Goal: Task Accomplishment & Management: Manage account settings

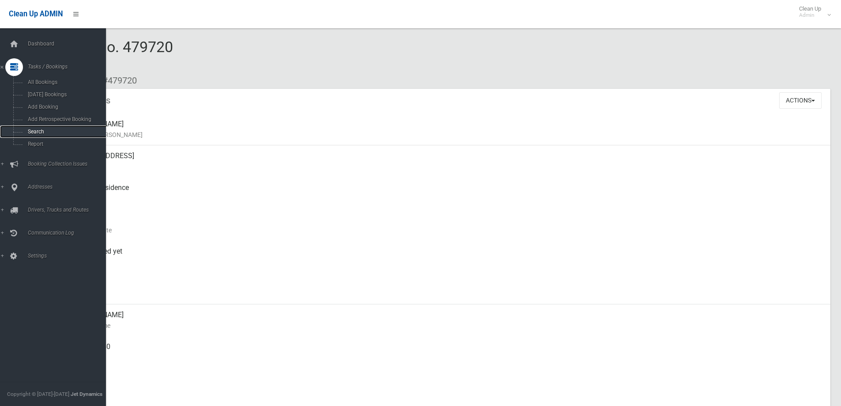
click at [45, 131] on span "Search" at bounding box center [65, 131] width 80 height 6
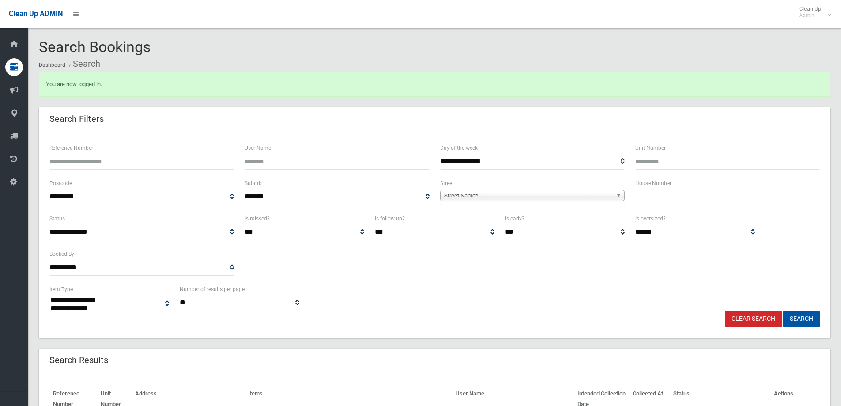
select select
click at [461, 200] on span "Street Name*" at bounding box center [528, 195] width 169 height 11
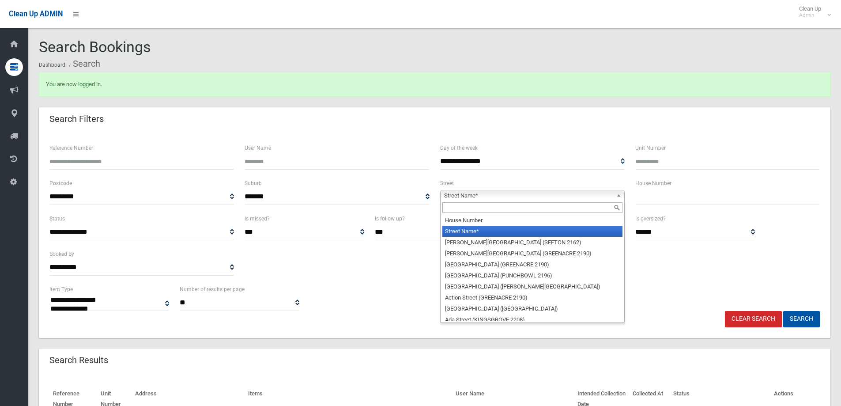
click at [479, 207] on input "text" at bounding box center [532, 207] width 180 height 11
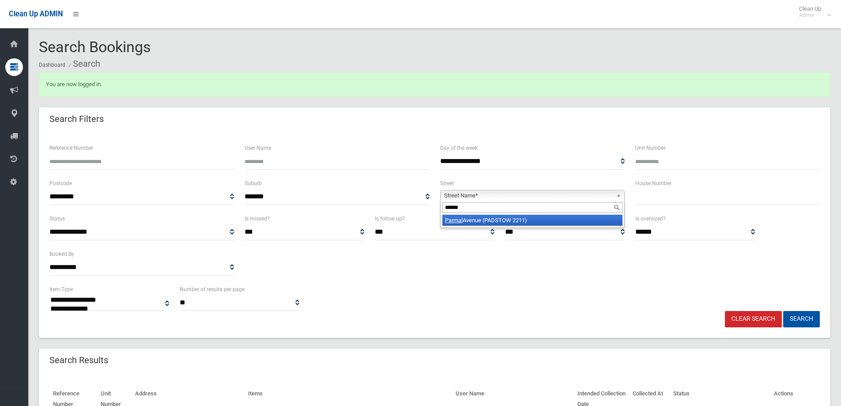
type input "******"
click at [490, 224] on li "Parmal Avenue (PADSTOW 2211)" at bounding box center [532, 220] width 180 height 11
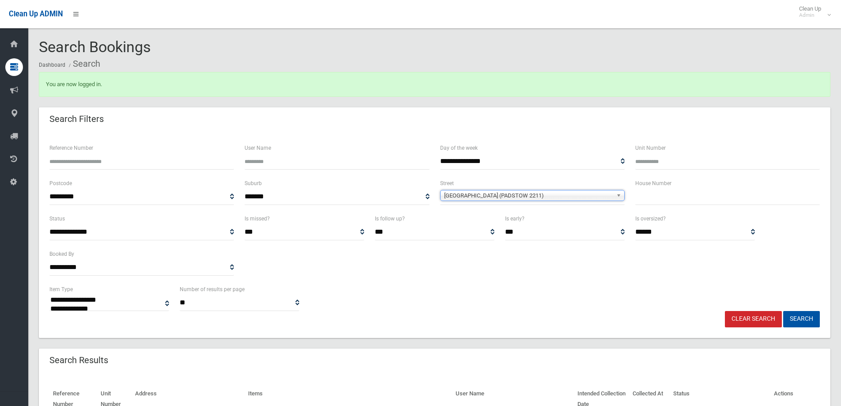
click at [646, 197] on input "text" at bounding box center [727, 197] width 185 height 16
type input "*"
type input "**"
click at [783, 311] on button "Search" at bounding box center [801, 319] width 37 height 16
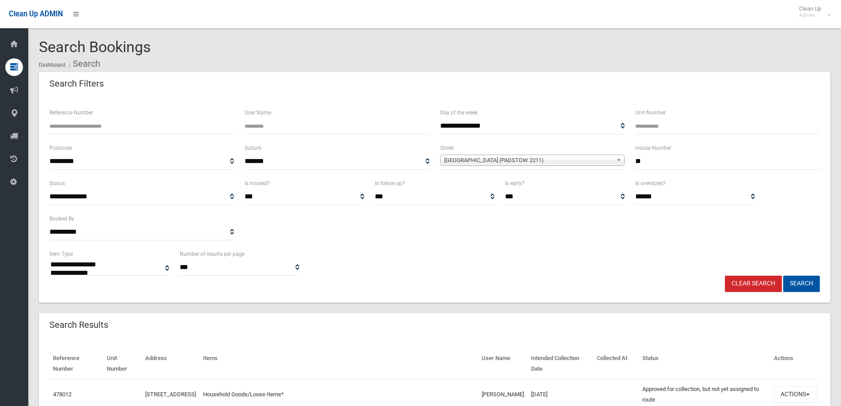
select select
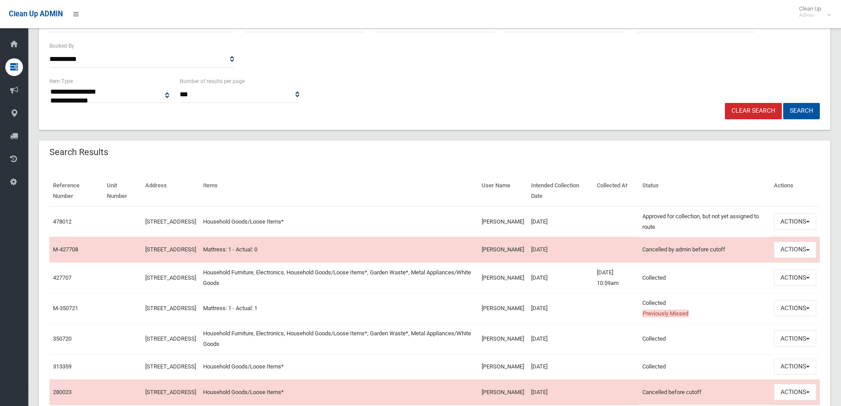
scroll to position [177, 0]
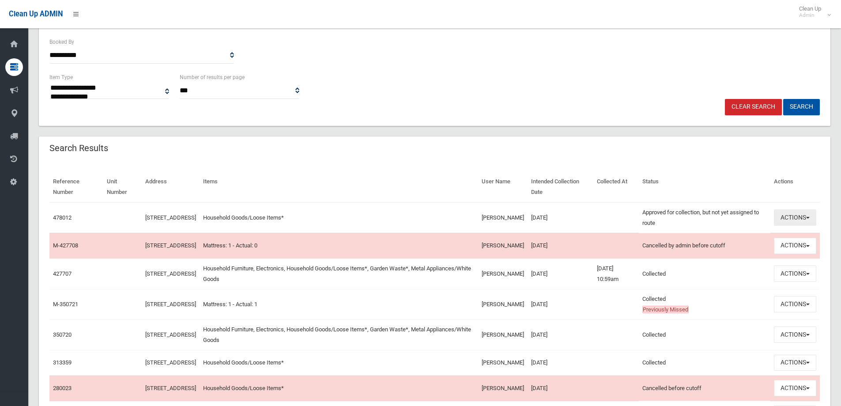
click at [796, 222] on button "Actions" at bounding box center [795, 217] width 42 height 16
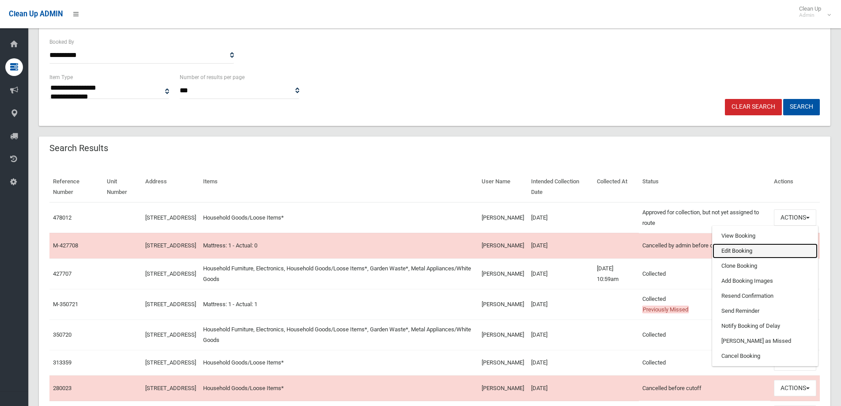
click at [769, 248] on link "Edit Booking" at bounding box center [765, 250] width 105 height 15
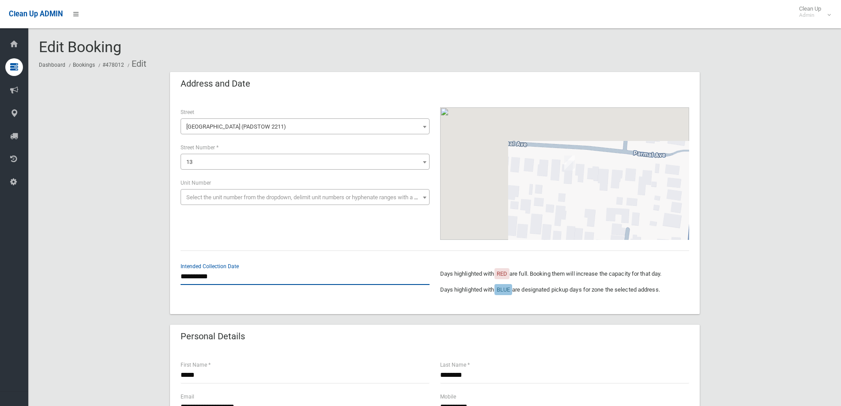
click at [229, 279] on input "**********" at bounding box center [305, 276] width 249 height 16
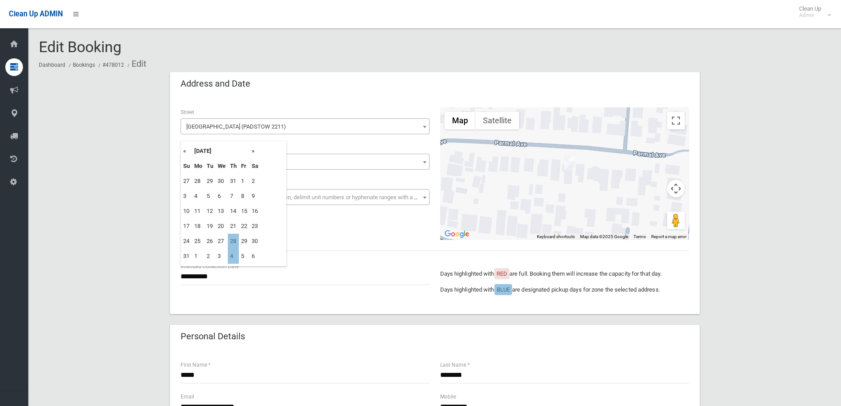
click at [255, 150] on th "»" at bounding box center [254, 150] width 11 height 15
click at [233, 210] on td "18" at bounding box center [233, 211] width 11 height 15
type input "**********"
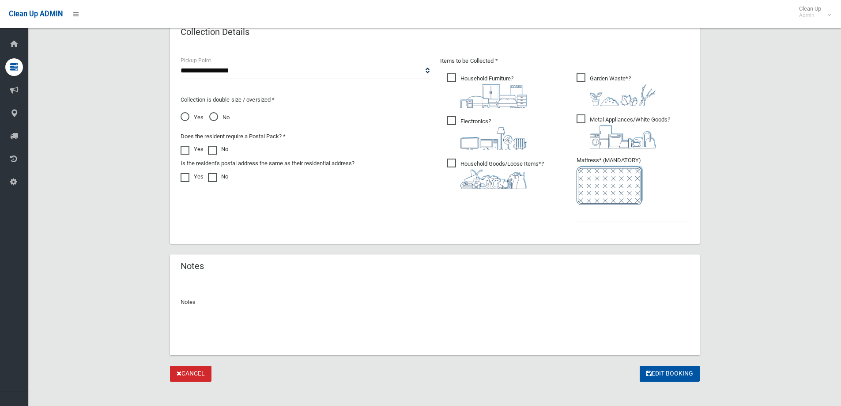
scroll to position [464, 0]
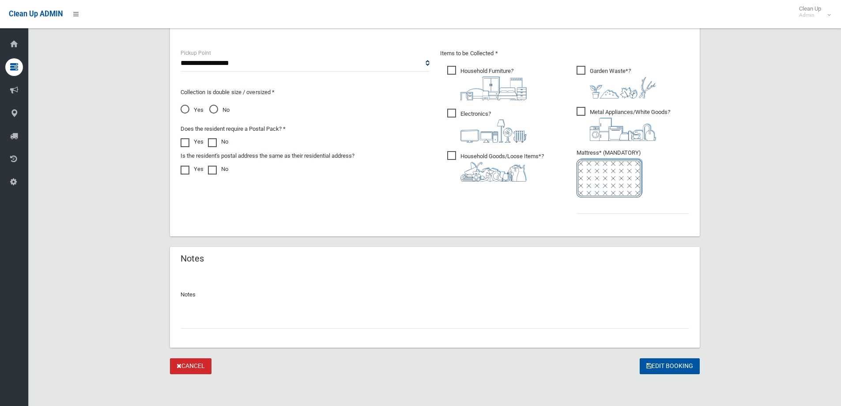
click at [209, 320] on input "text" at bounding box center [435, 320] width 509 height 16
type input "**********"
click at [577, 207] on input "text" at bounding box center [633, 205] width 113 height 16
type input "*"
click at [649, 367] on icon "submit" at bounding box center [648, 365] width 5 height 6
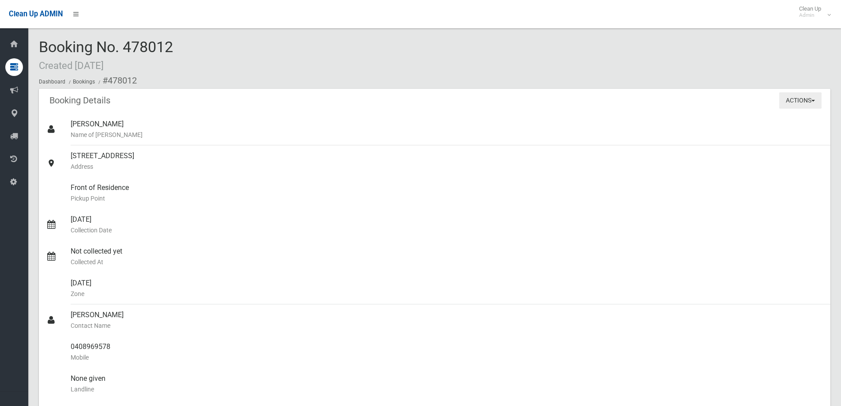
click at [811, 100] on button "Actions" at bounding box center [800, 100] width 42 height 16
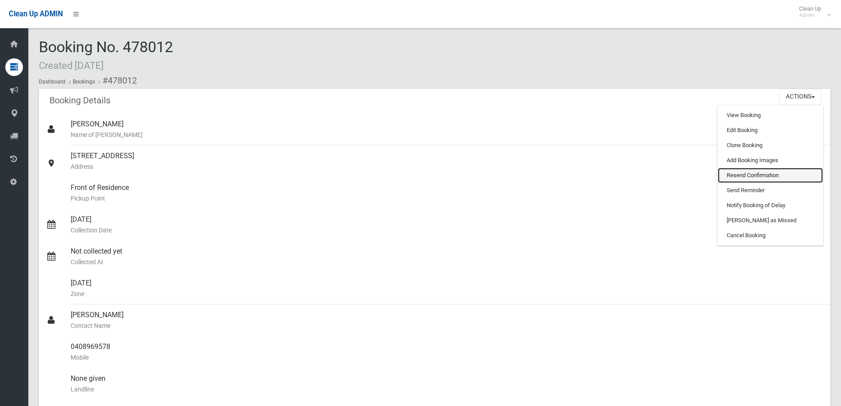
click at [747, 171] on link "Resend Confirmation" at bounding box center [770, 175] width 105 height 15
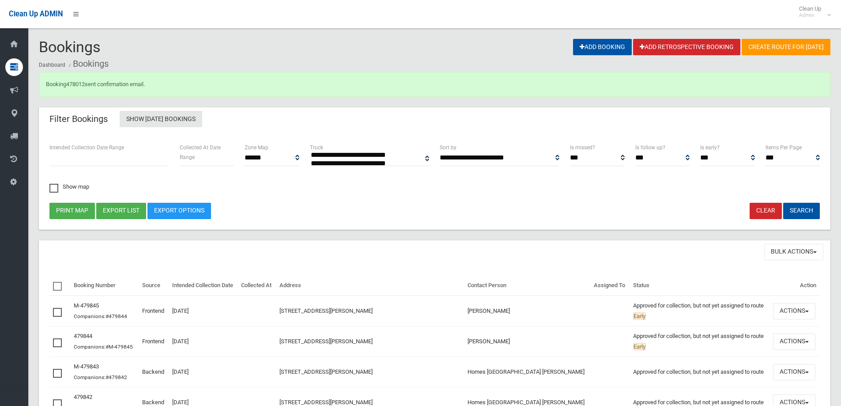
select select
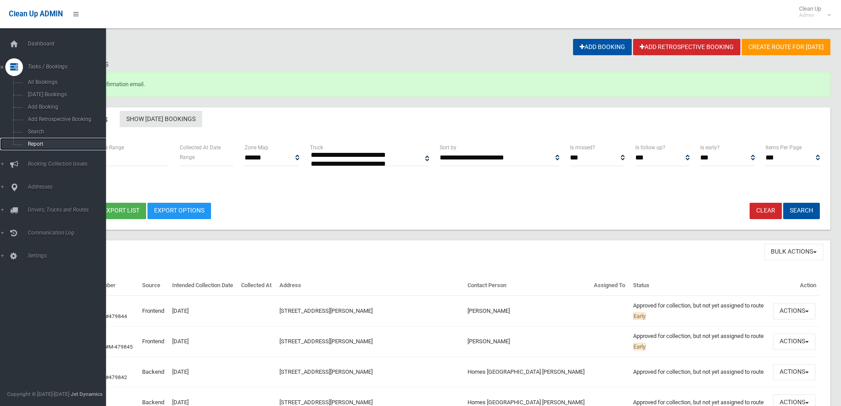
click at [61, 138] on link "Report" at bounding box center [56, 144] width 113 height 12
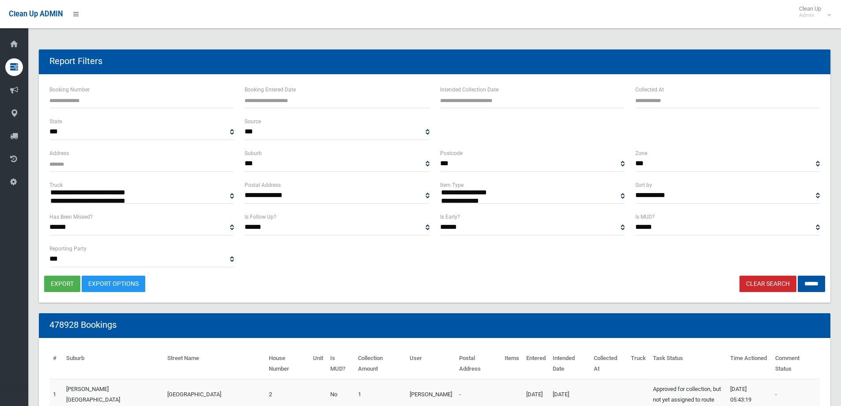
select select
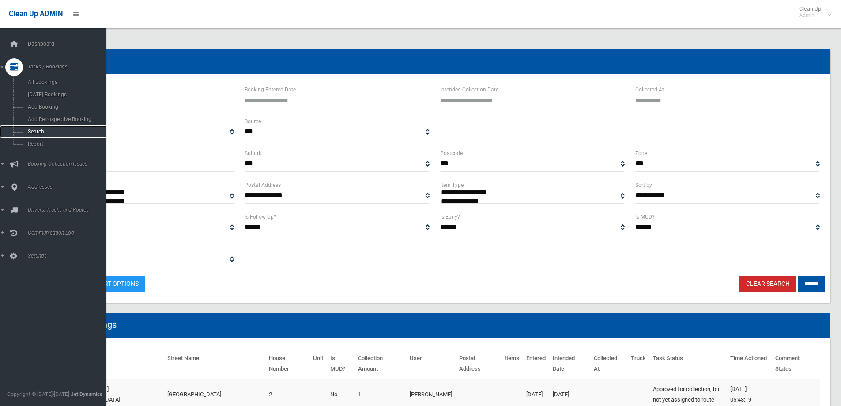
click at [46, 132] on span "Search" at bounding box center [65, 131] width 80 height 6
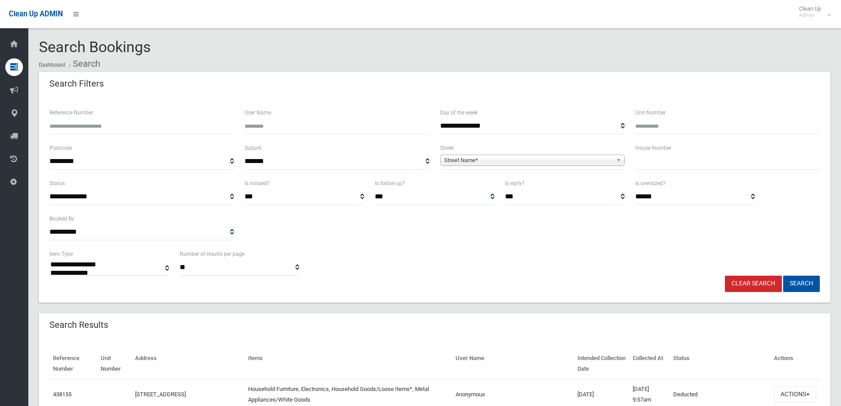
select select
click at [552, 158] on span "Street Name*" at bounding box center [528, 160] width 169 height 11
type input "******"
click at [679, 162] on input "text" at bounding box center [727, 161] width 185 height 16
click at [654, 168] on input "text" at bounding box center [727, 161] width 185 height 16
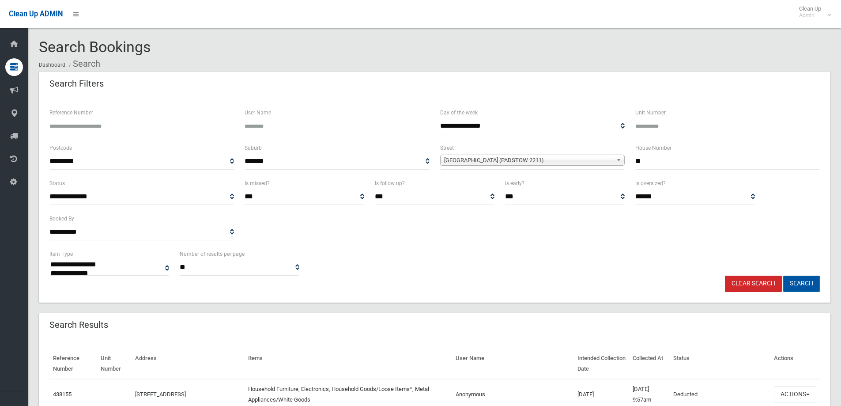
type input "**"
click at [792, 280] on button "Search" at bounding box center [801, 283] width 37 height 16
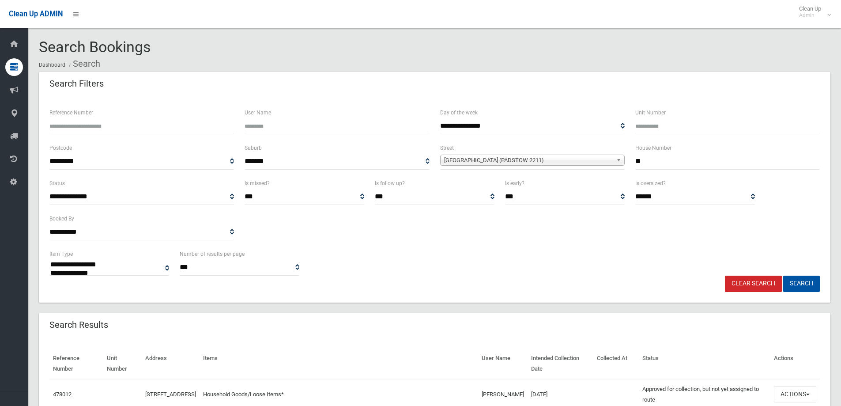
select select
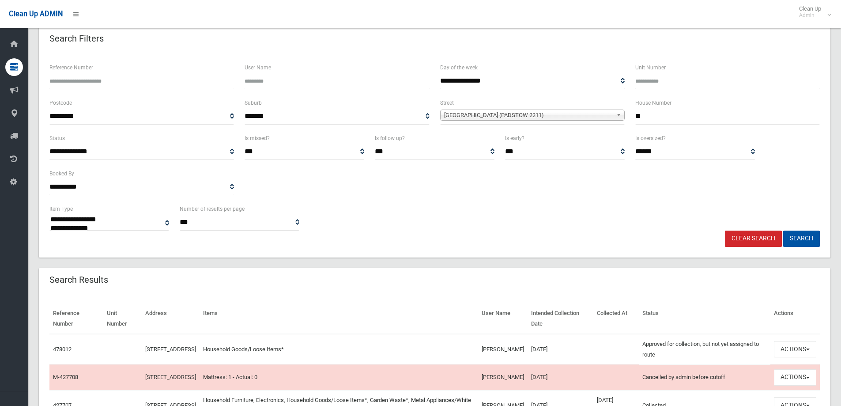
scroll to position [132, 0]
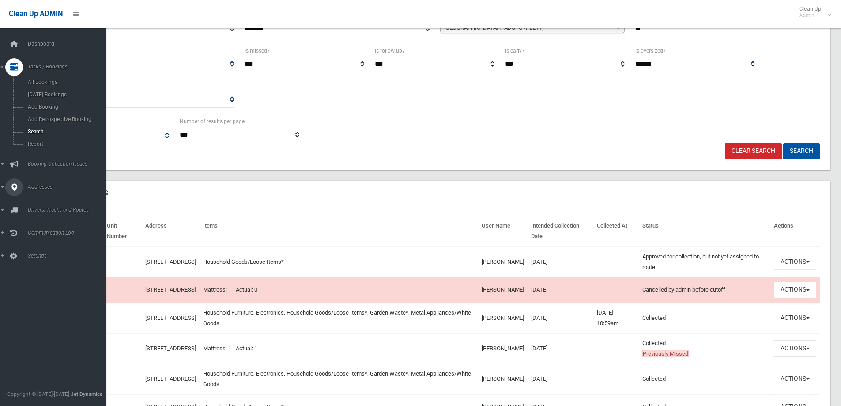
click at [49, 189] on span "Addresses" at bounding box center [68, 187] width 87 height 6
click at [39, 129] on span "All Addresses" at bounding box center [65, 128] width 80 height 6
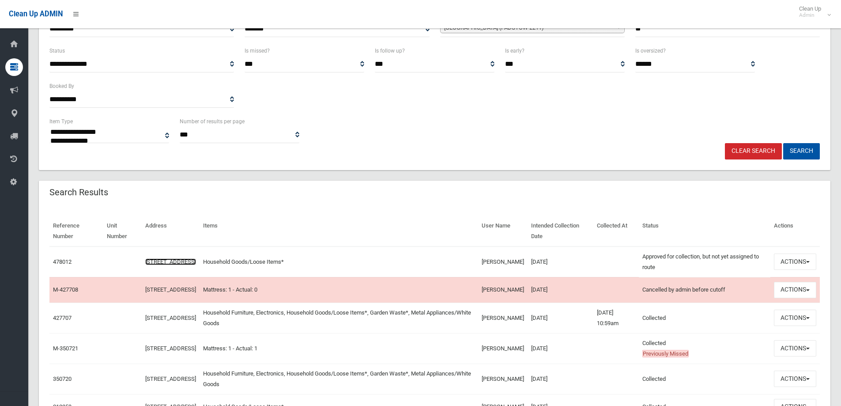
click at [186, 258] on link "[STREET_ADDRESS]" at bounding box center [170, 261] width 51 height 7
click at [179, 258] on link "[STREET_ADDRESS]" at bounding box center [170, 261] width 51 height 7
click at [55, 259] on link "478012" at bounding box center [62, 261] width 19 height 7
click at [66, 321] on link "427707" at bounding box center [62, 317] width 19 height 7
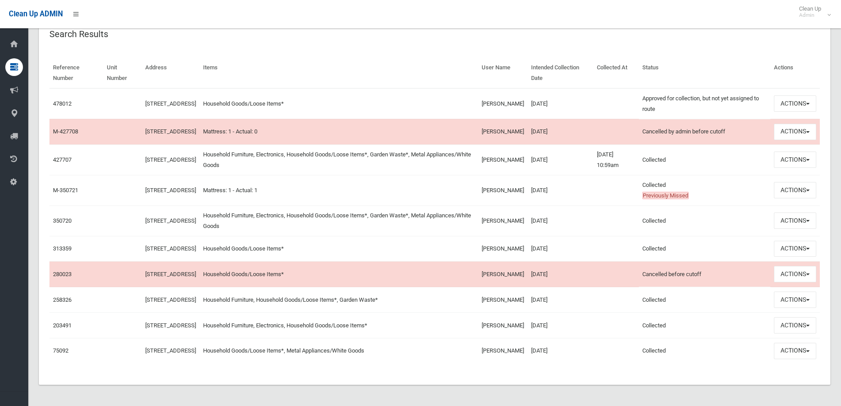
scroll to position [55, 0]
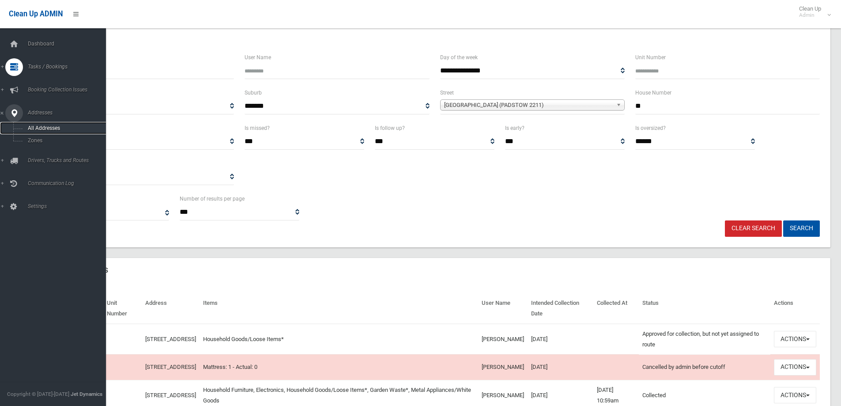
click at [51, 126] on span "All Addresses" at bounding box center [65, 128] width 80 height 6
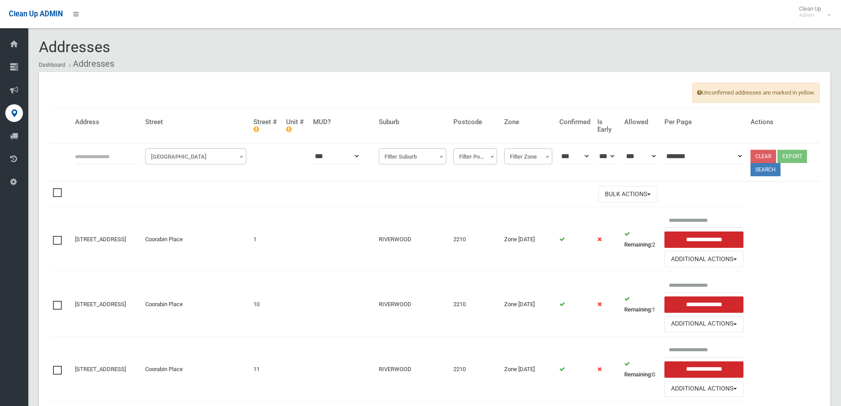
click at [188, 152] on span "Filter Street" at bounding box center [195, 157] width 97 height 12
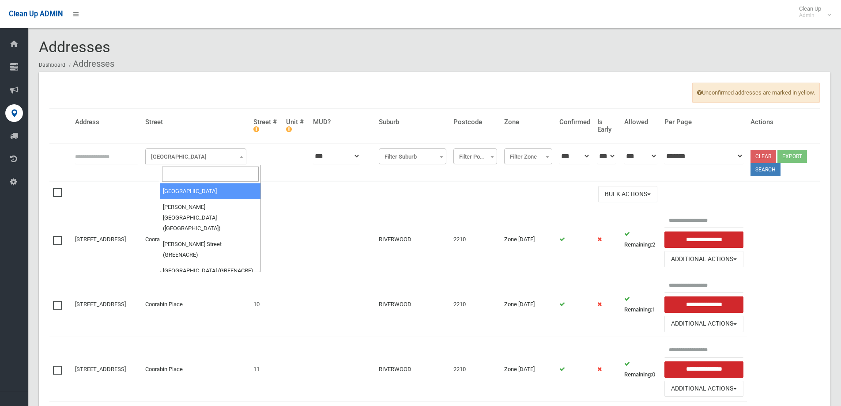
drag, startPoint x: 194, startPoint y: 166, endPoint x: 207, endPoint y: 163, distance: 13.2
click at [195, 166] on input "search" at bounding box center [210, 173] width 97 height 15
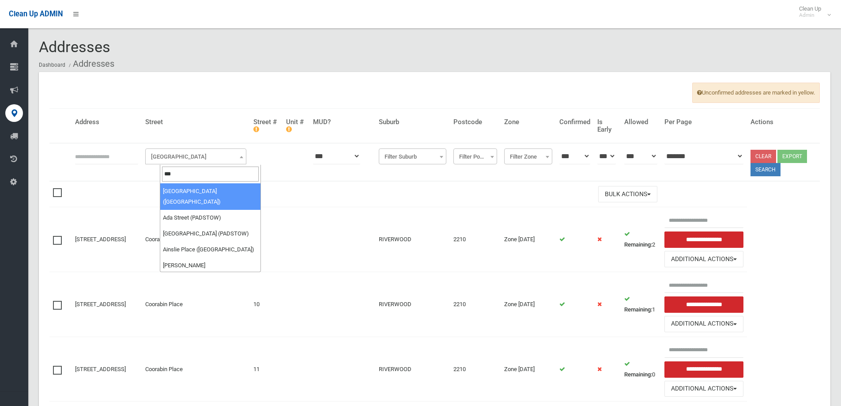
type input "****"
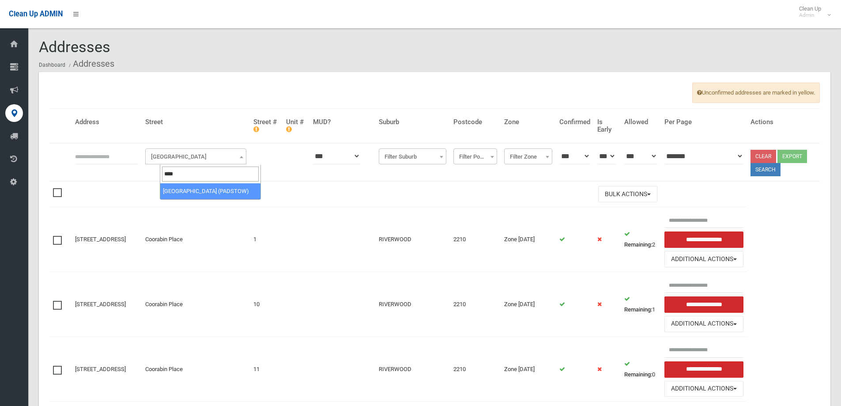
select select "****"
click at [772, 168] on button "Search" at bounding box center [766, 169] width 30 height 13
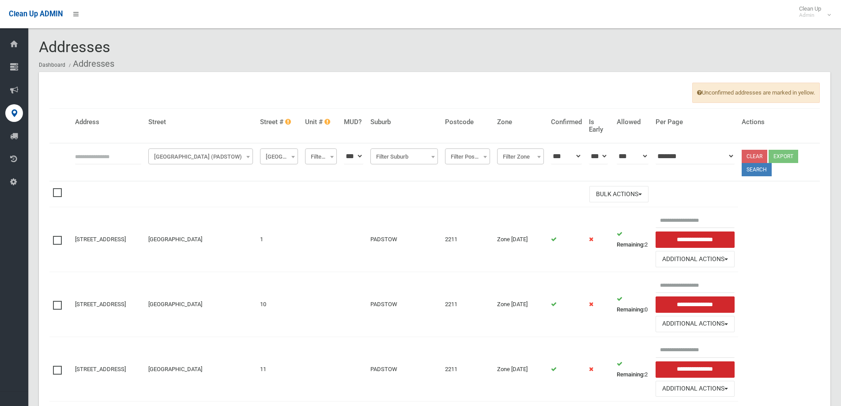
click at [288, 161] on span "[GEOGRAPHIC_DATA] #" at bounding box center [279, 157] width 34 height 12
select select "**"
click at [760, 171] on button "Search" at bounding box center [757, 169] width 30 height 13
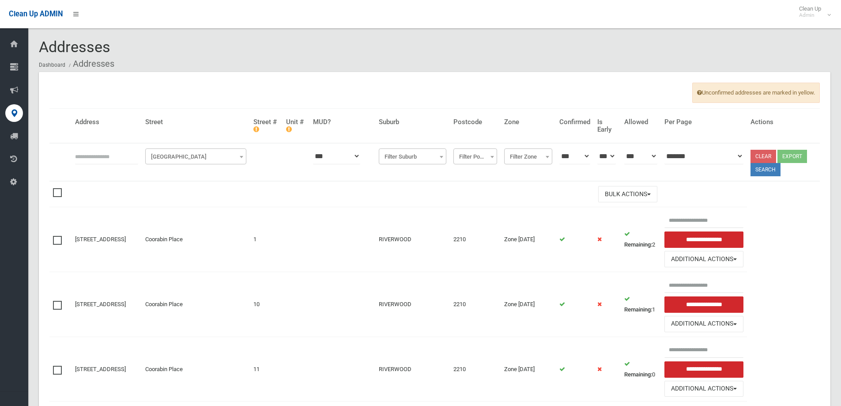
click at [216, 158] on span "Filter Street" at bounding box center [195, 157] width 97 height 12
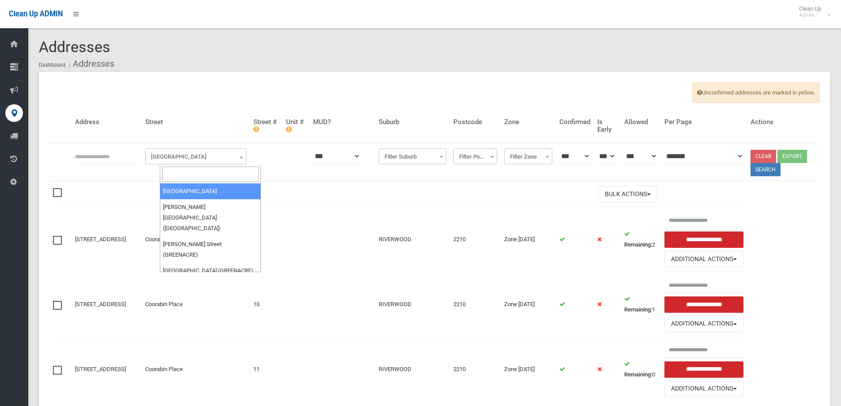
click at [202, 169] on input "search" at bounding box center [210, 173] width 97 height 15
type input "******"
select select "****"
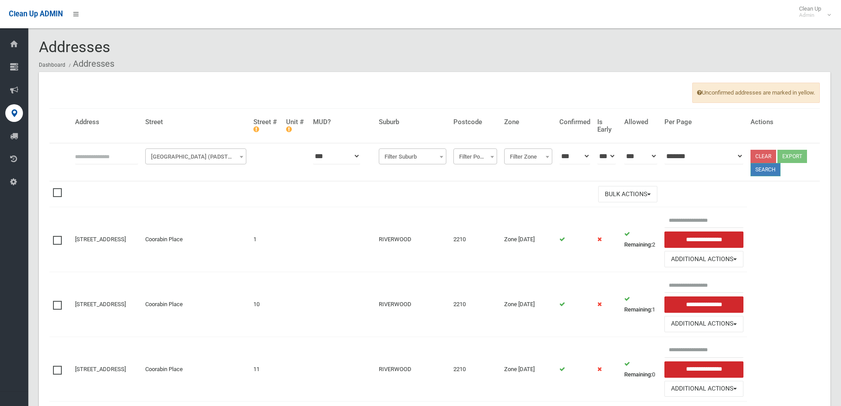
click at [767, 168] on button "Search" at bounding box center [766, 169] width 30 height 13
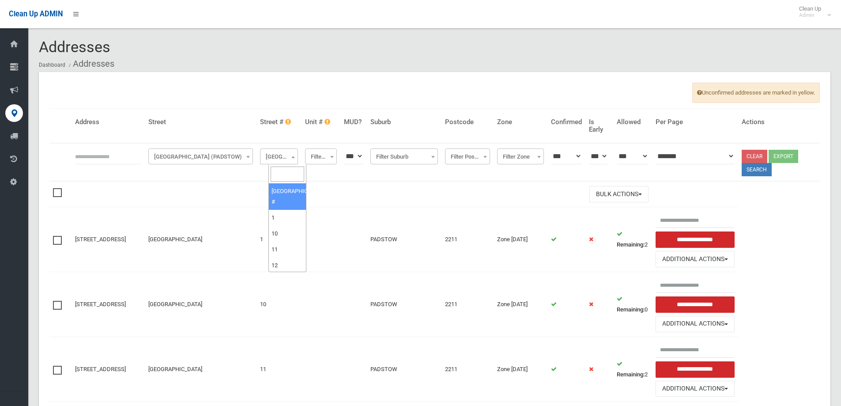
click at [284, 153] on span "Filter Street #" at bounding box center [279, 157] width 34 height 12
click at [295, 175] on input "search" at bounding box center [288, 173] width 34 height 15
type input "**"
click at [766, 174] on button "Search" at bounding box center [757, 169] width 30 height 13
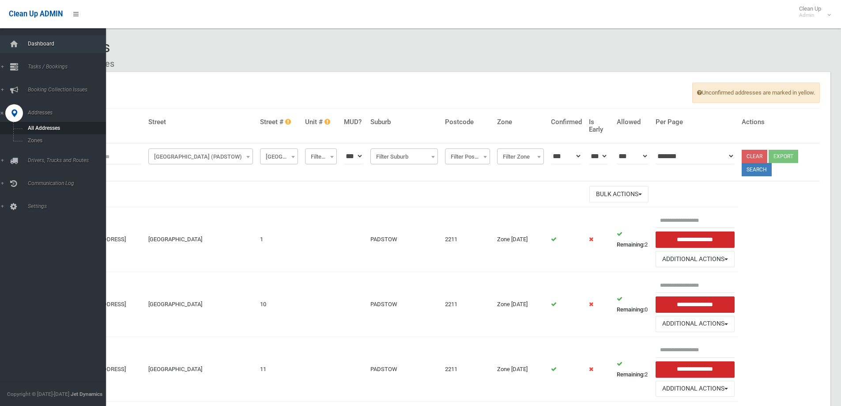
click at [28, 44] on span "Dashboard" at bounding box center [68, 44] width 87 height 6
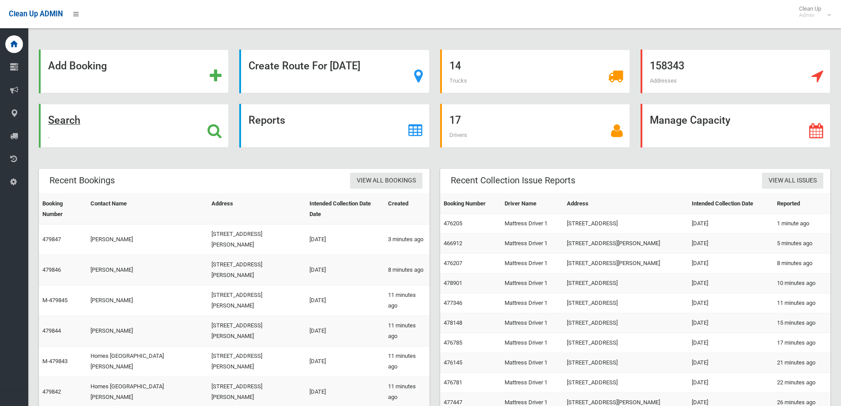
click at [60, 125] on strong "Search" at bounding box center [64, 120] width 32 height 12
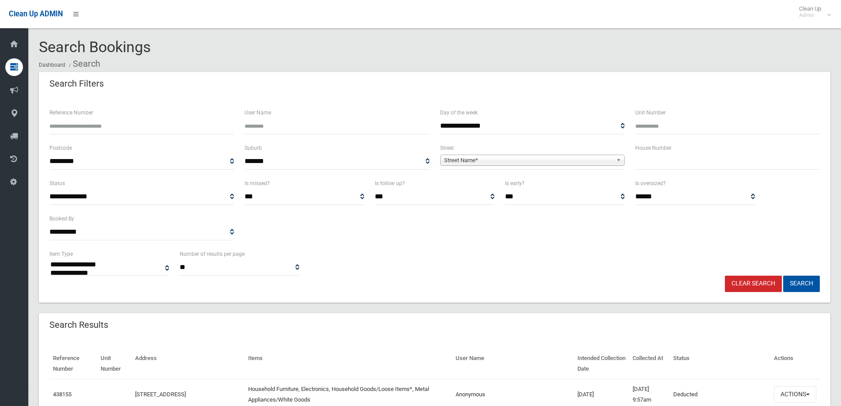
select select
click at [476, 162] on span "Street Name*" at bounding box center [528, 160] width 169 height 11
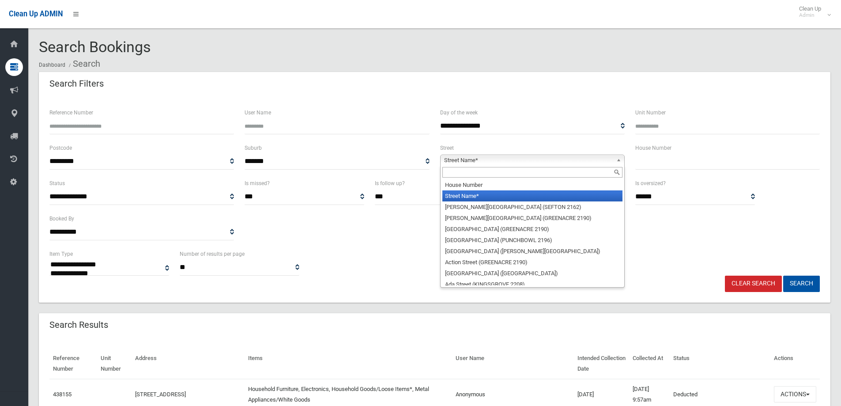
click at [477, 173] on input "text" at bounding box center [532, 172] width 180 height 11
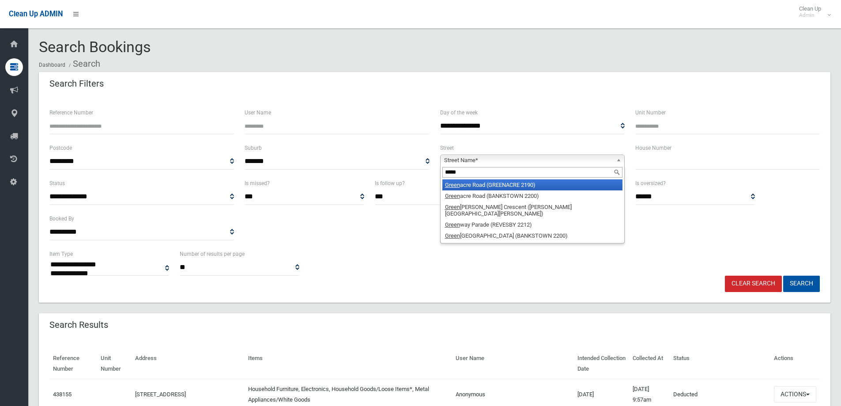
type input "******"
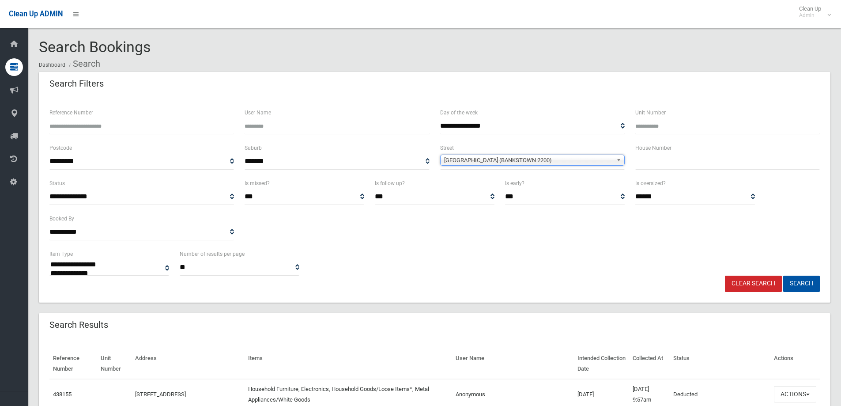
click at [670, 157] on input "text" at bounding box center [727, 161] width 185 height 16
type input "*"
click at [783, 275] on button "Search" at bounding box center [801, 283] width 37 height 16
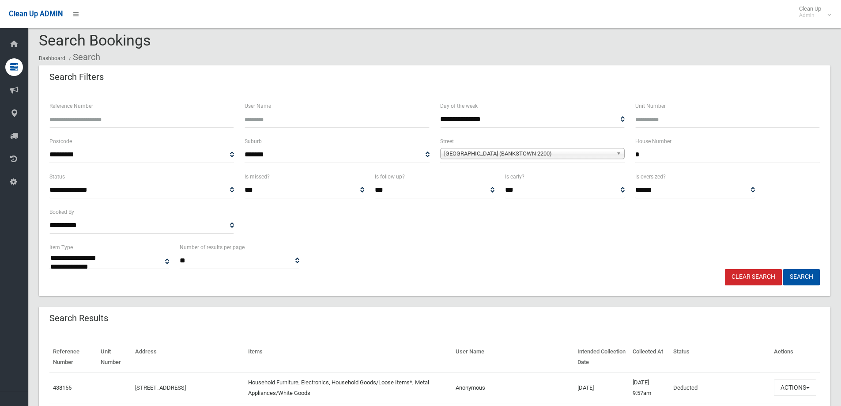
scroll to position [54, 0]
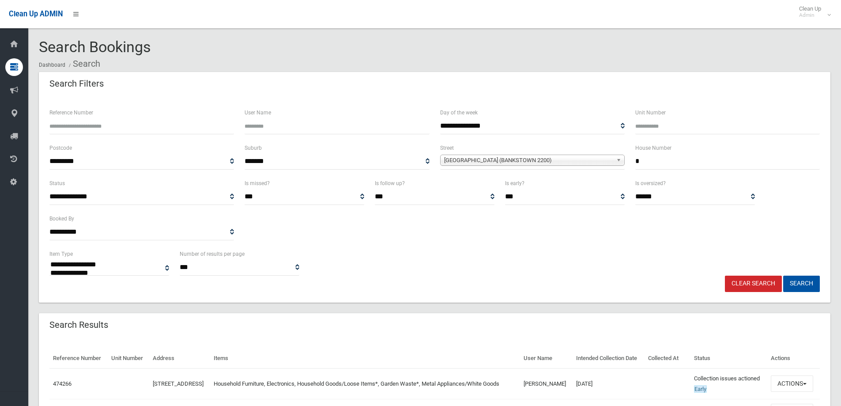
select select
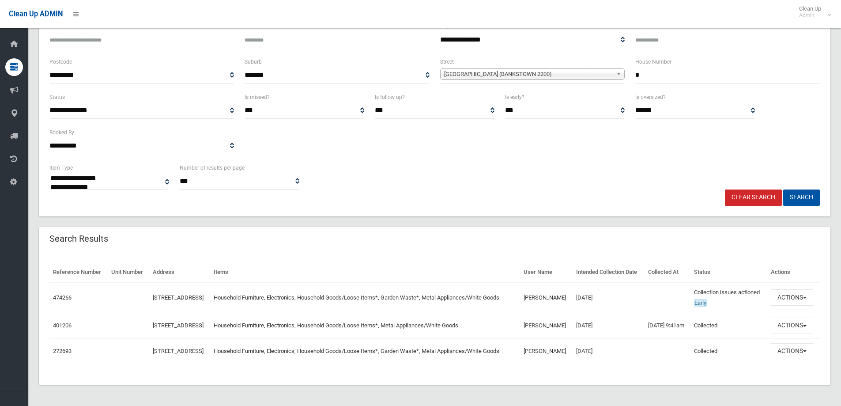
scroll to position [117, 0]
click at [785, 289] on button "Actions" at bounding box center [792, 297] width 42 height 16
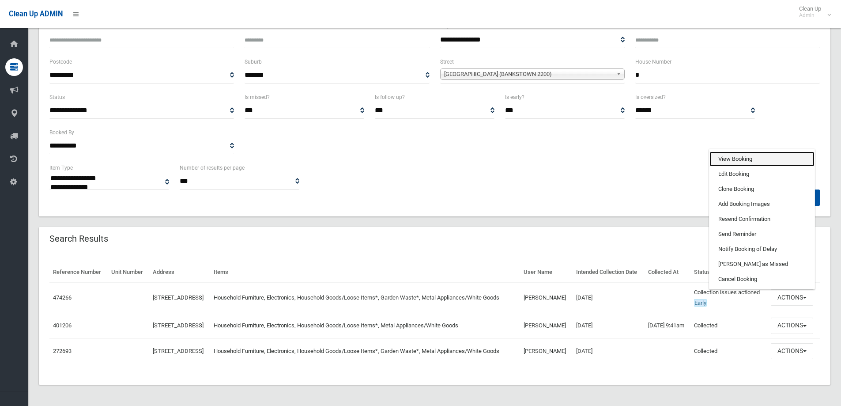
click at [731, 151] on link "View Booking" at bounding box center [761, 158] width 105 height 15
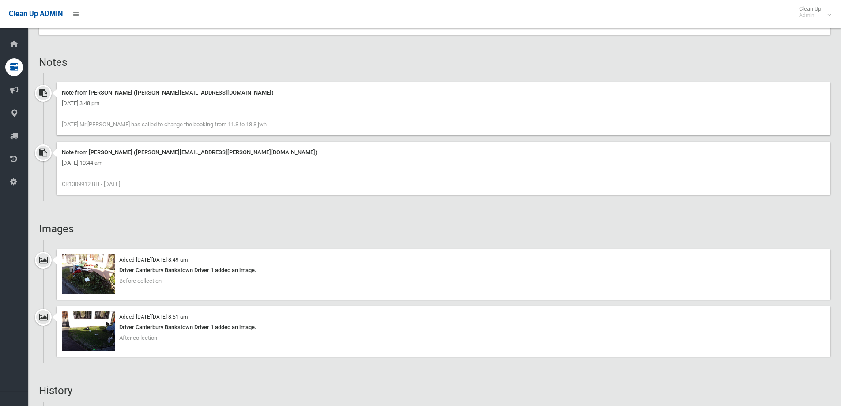
scroll to position [574, 0]
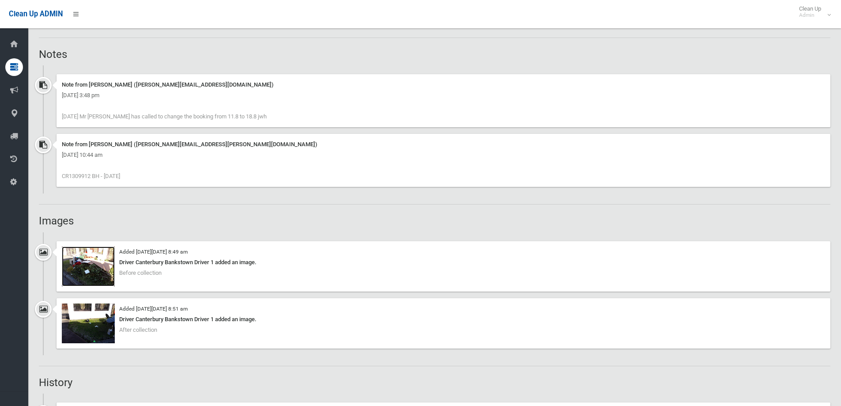
click at [105, 279] on img at bounding box center [88, 266] width 53 height 40
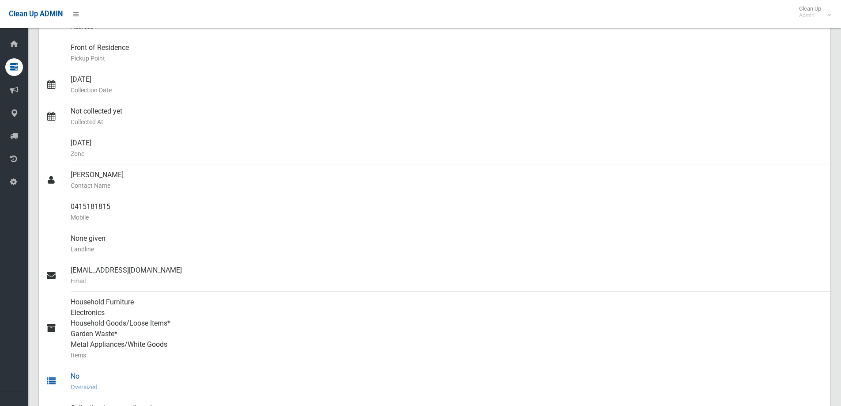
scroll to position [0, 0]
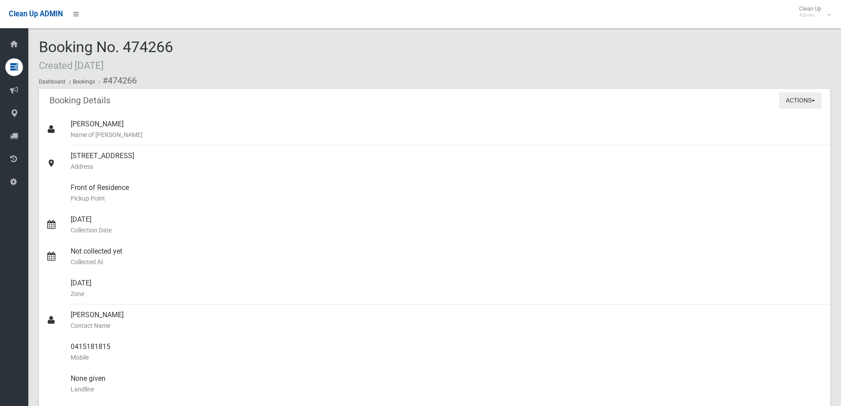
click at [799, 106] on button "Actions" at bounding box center [800, 100] width 42 height 16
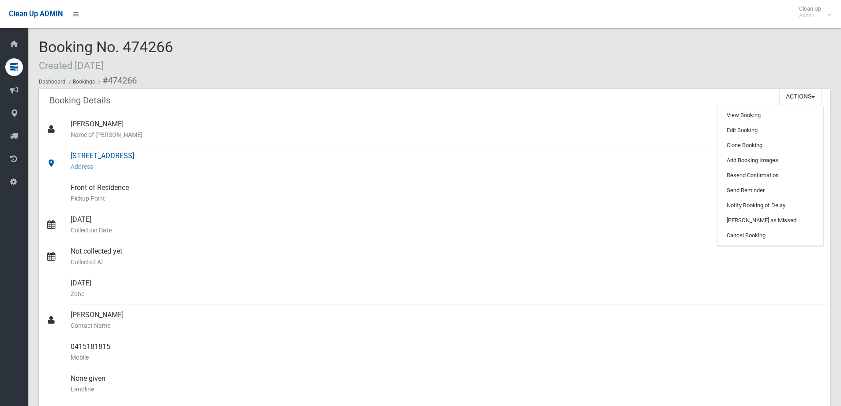
click at [545, 167] on small "Address" at bounding box center [447, 166] width 753 height 11
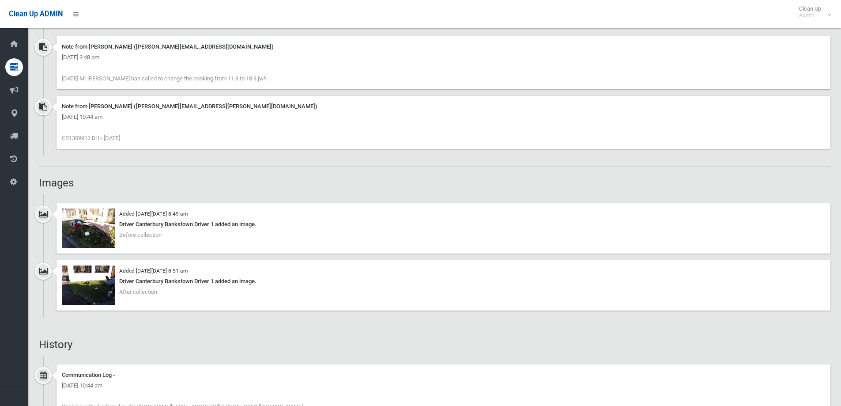
scroll to position [662, 0]
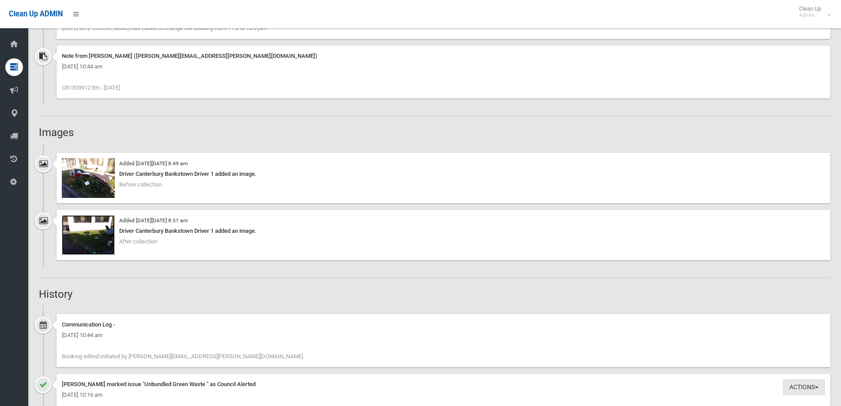
click at [106, 245] on img at bounding box center [88, 235] width 53 height 40
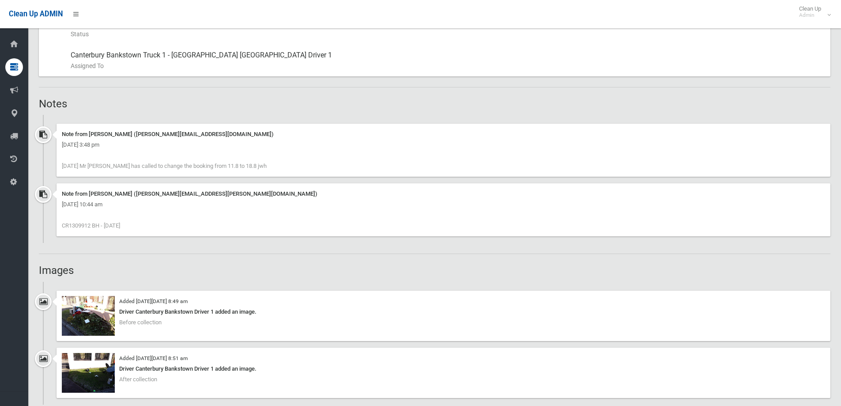
scroll to position [530, 0]
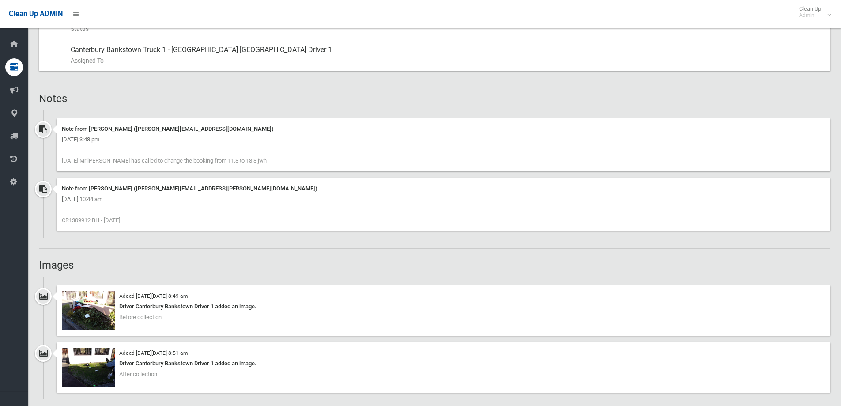
drag, startPoint x: 62, startPoint y: 219, endPoint x: 100, endPoint y: 216, distance: 37.6
click at [100, 216] on div "Note from [PERSON_NAME] ([PERSON_NAME][EMAIL_ADDRESS][PERSON_NAME][DOMAIN_NAME]…" at bounding box center [444, 204] width 774 height 53
copy span "CR1309912 BH"
